Goal: Check status: Check status

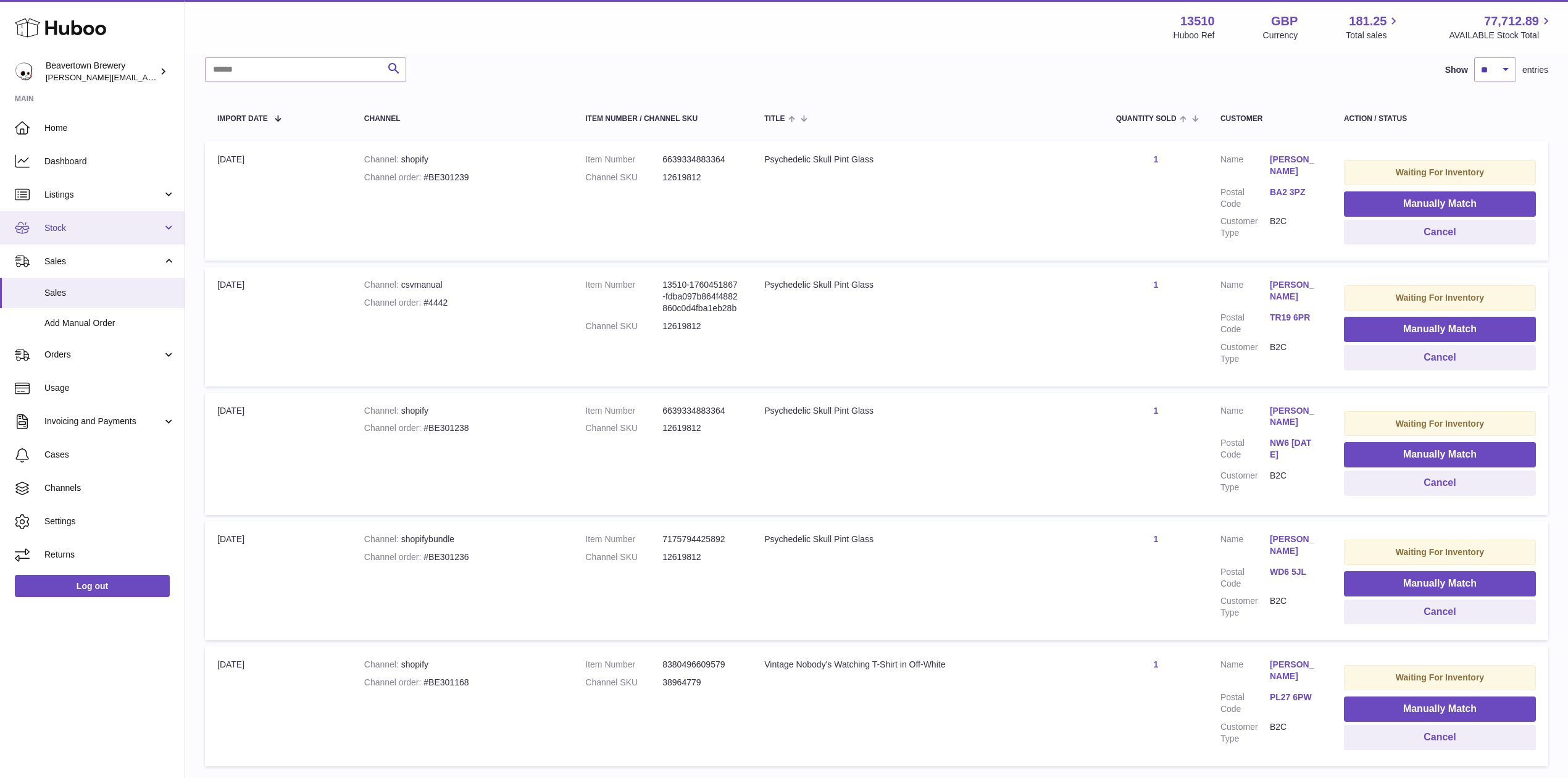
click at [93, 217] on link "Stock" at bounding box center [92, 228] width 184 height 34
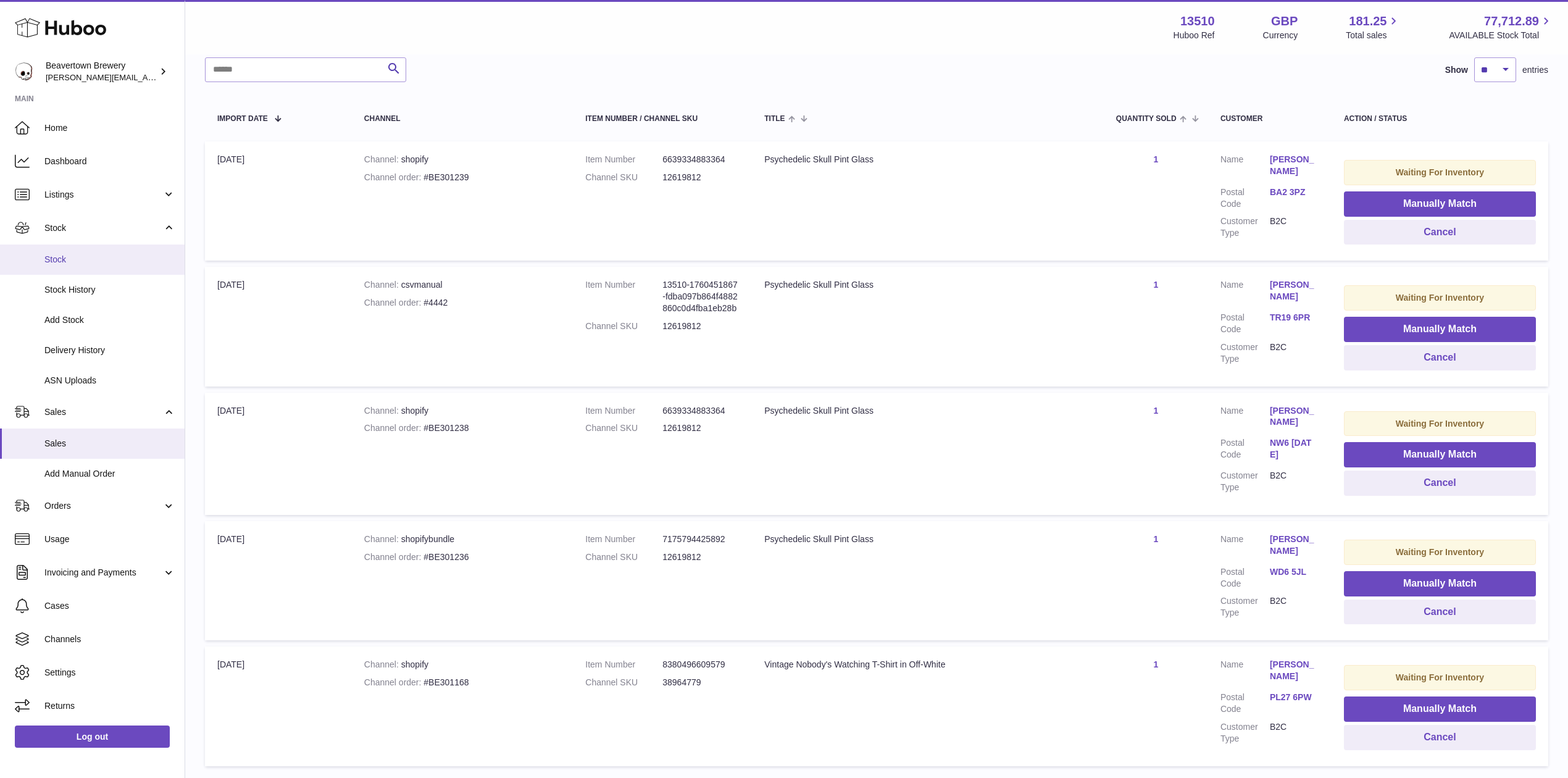
click at [85, 257] on span "Stock" at bounding box center [109, 260] width 131 height 12
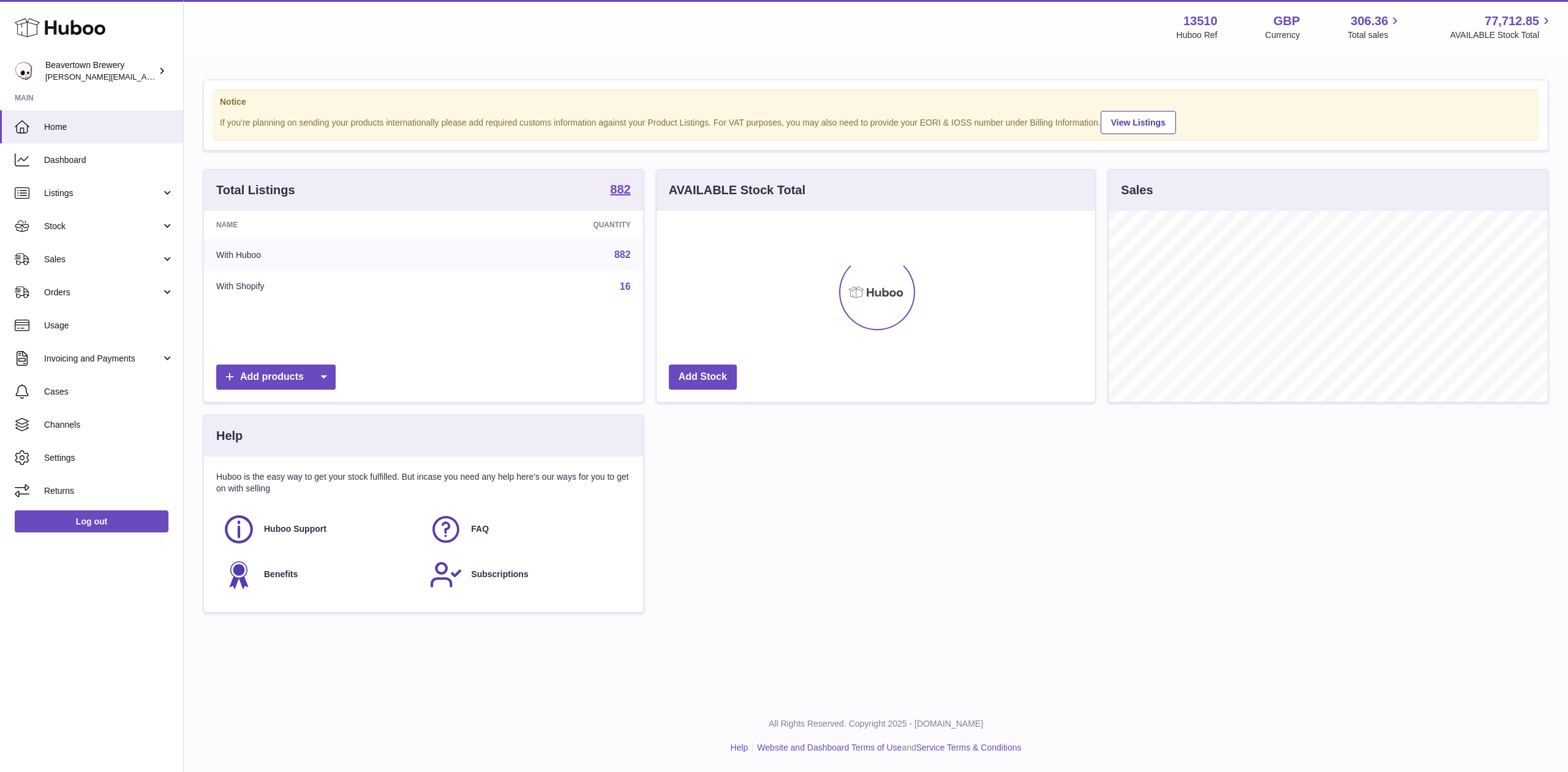
scroll to position [191, 439]
click at [110, 215] on link "Stock" at bounding box center [91, 226] width 183 height 33
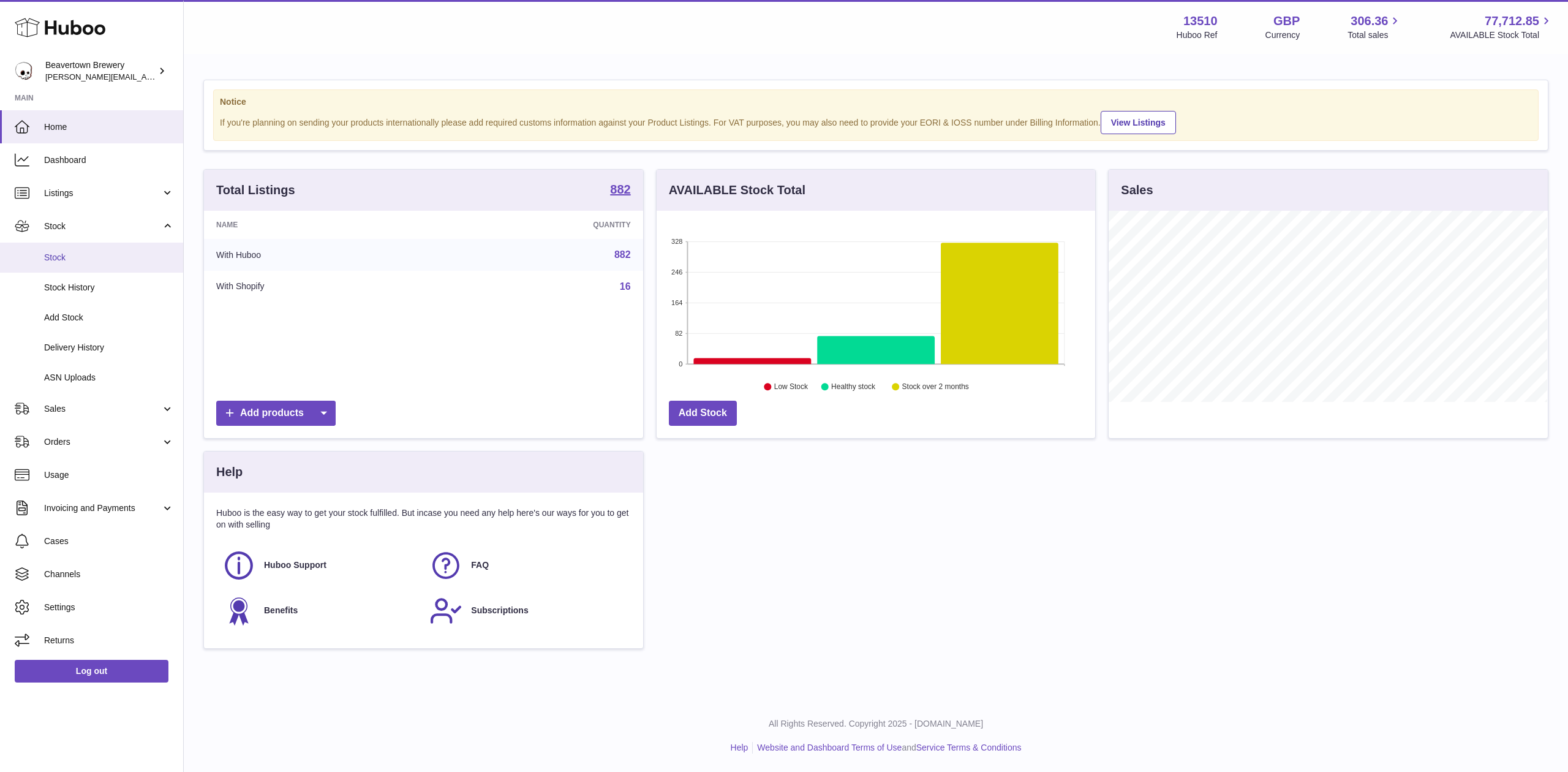
click at [116, 248] on link "Stock" at bounding box center [91, 258] width 183 height 30
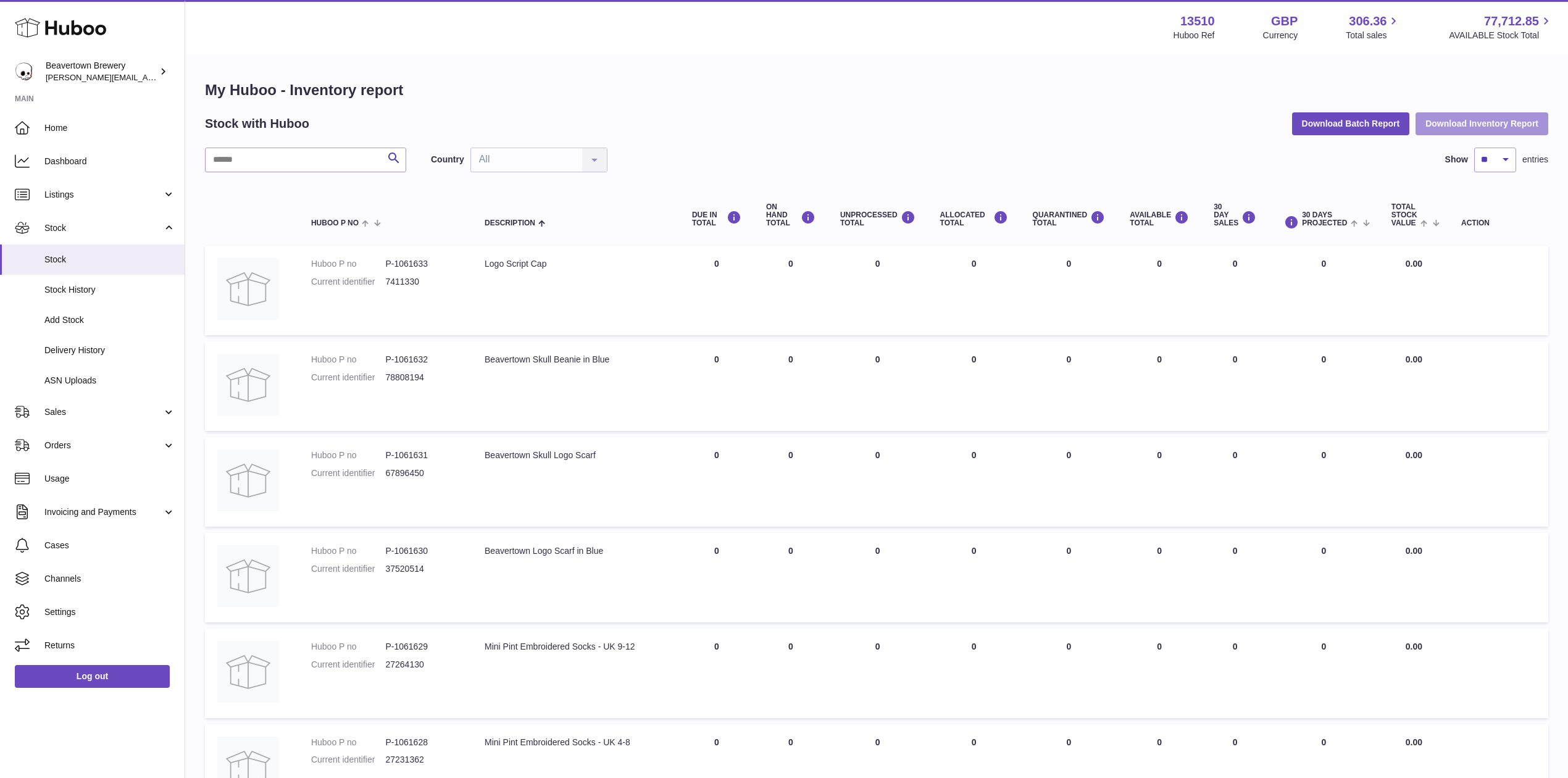
click at [1416, 121] on button "Download Inventory Report" at bounding box center [1481, 124] width 132 height 23
click at [1329, 137] on div "My Huboo - Inventory report Stock with Huboo Download Batch Report Download Inv…" at bounding box center [876, 653] width 1343 height 1144
click at [1327, 128] on button "Download Batch Report" at bounding box center [1351, 124] width 118 height 23
click at [55, 407] on span "Sales" at bounding box center [103, 413] width 118 height 12
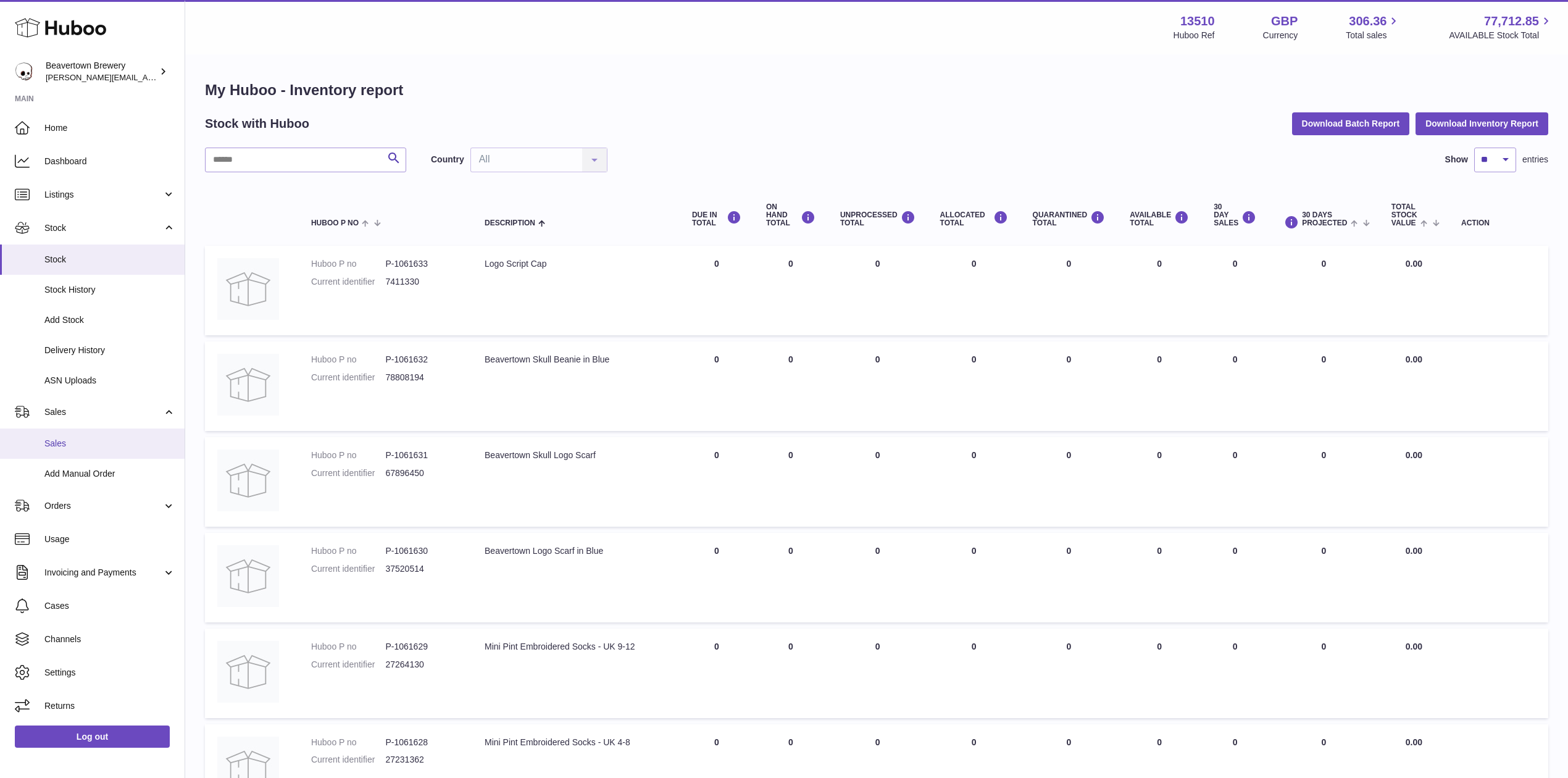
click at [55, 448] on span "Sales" at bounding box center [109, 444] width 131 height 12
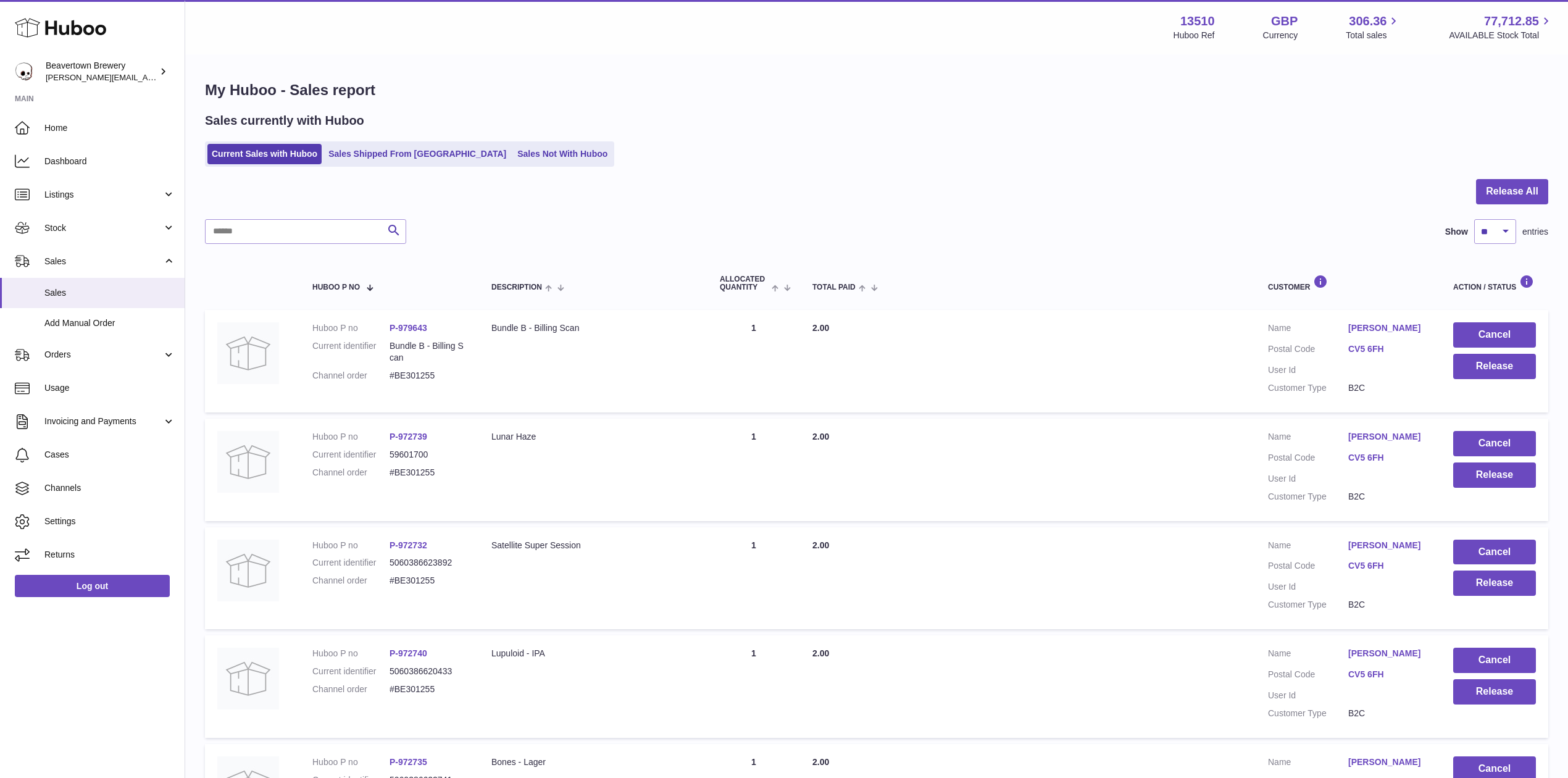
click at [512, 164] on ul "Current Sales with Huboo Sales Shipped From Huboo Sales Not With Huboo" at bounding box center [409, 153] width 409 height 25
click at [513, 161] on link "Sales Not With Huboo" at bounding box center [562, 154] width 99 height 21
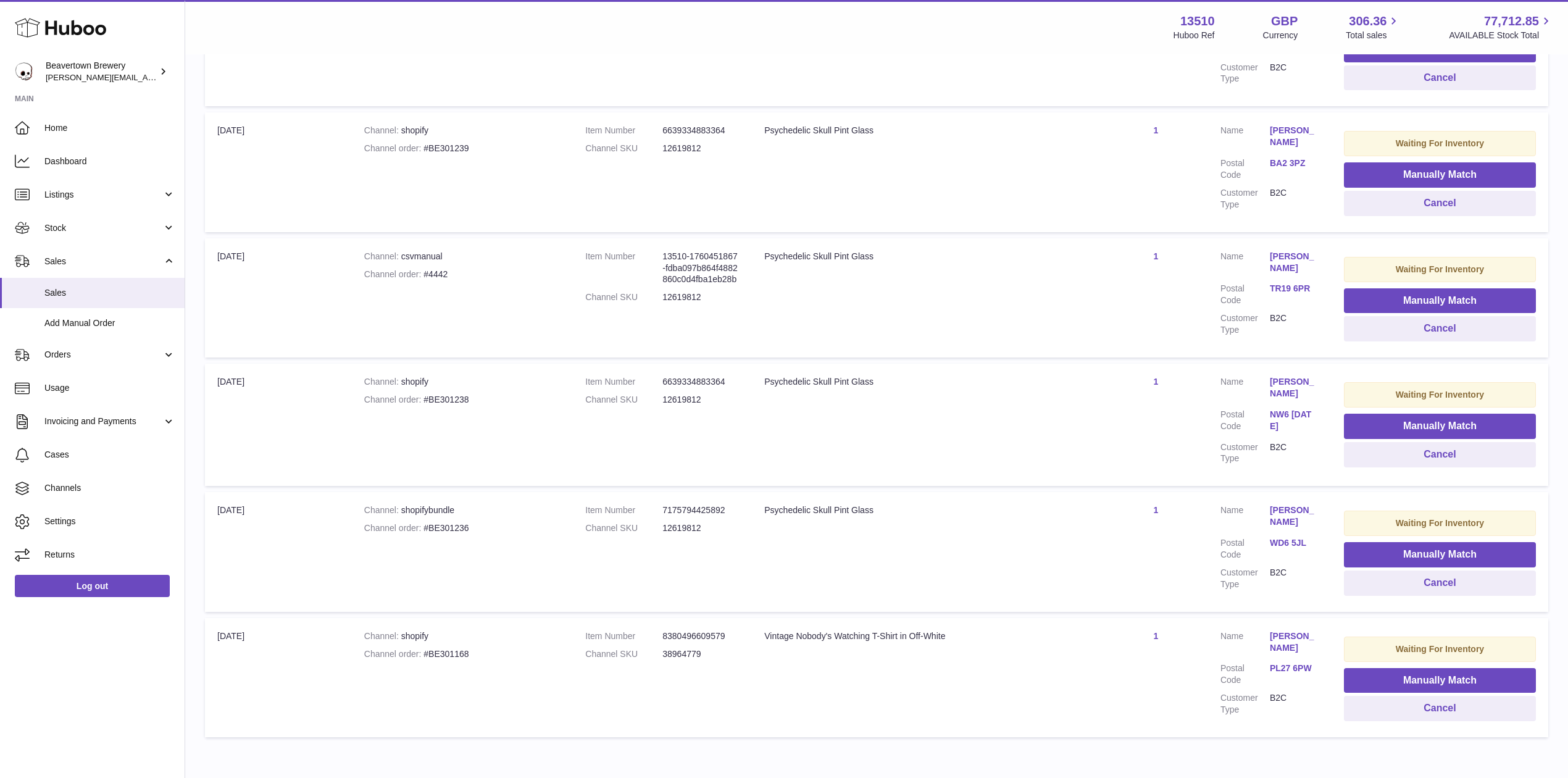
scroll to position [893, 0]
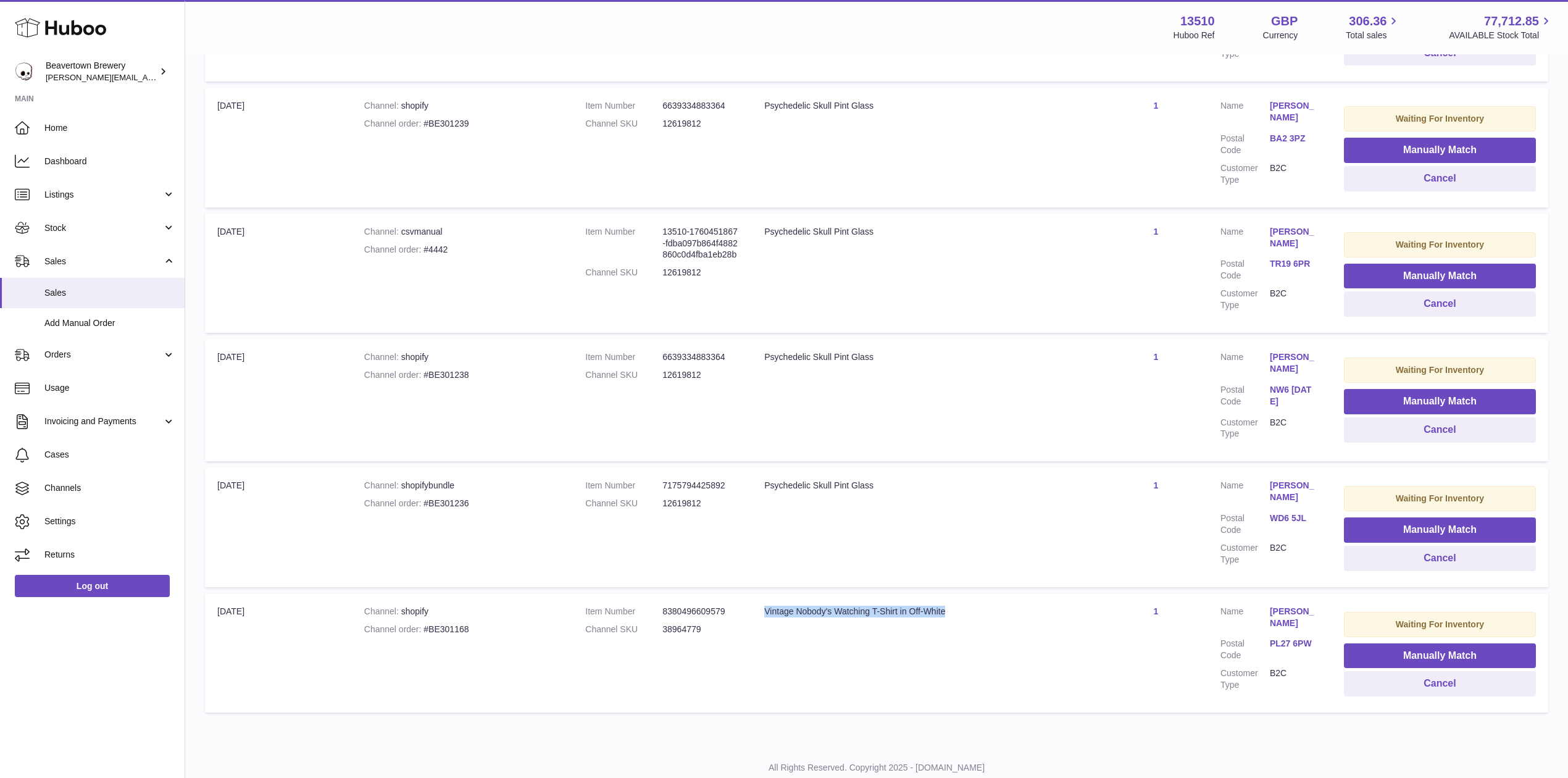
drag, startPoint x: 956, startPoint y: 576, endPoint x: 751, endPoint y: 572, distance: 205.0
click at [752, 594] on td "Title Vintage Nobody's Watching T-Shirt in Off-White" at bounding box center [927, 653] width 352 height 119
